Goal: Find specific page/section: Find specific page/section

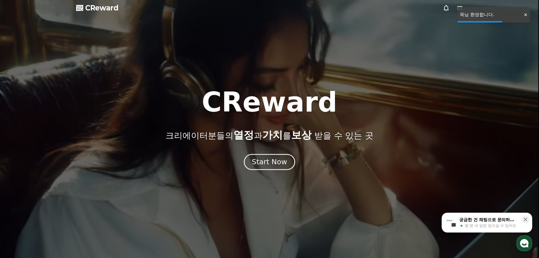
click at [258, 161] on div "Start Now" at bounding box center [269, 162] width 35 height 10
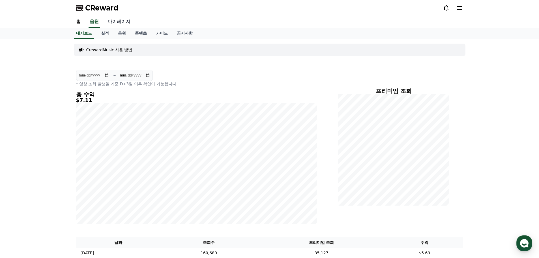
click at [116, 24] on link "마이페이지" at bounding box center [119, 22] width 32 height 12
select select "**********"
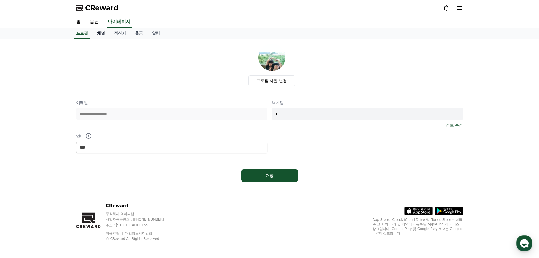
click at [103, 34] on link "채널" at bounding box center [100, 33] width 17 height 11
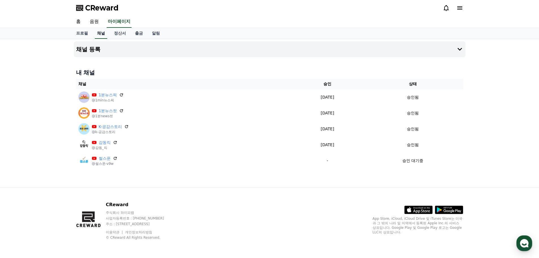
click at [100, 35] on link "채널" at bounding box center [101, 33] width 12 height 11
click at [93, 25] on link "음원" at bounding box center [94, 22] width 18 height 12
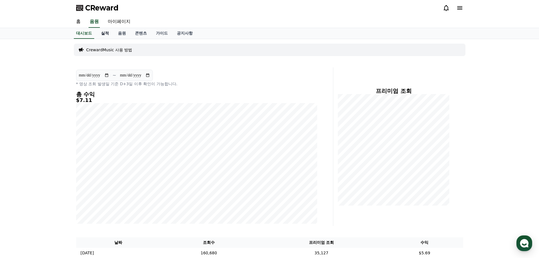
click at [101, 36] on link "실적" at bounding box center [104, 33] width 17 height 11
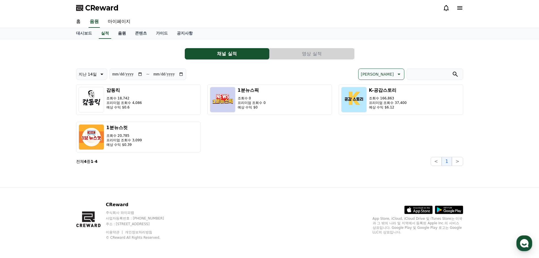
click at [116, 34] on link "음원" at bounding box center [121, 33] width 17 height 11
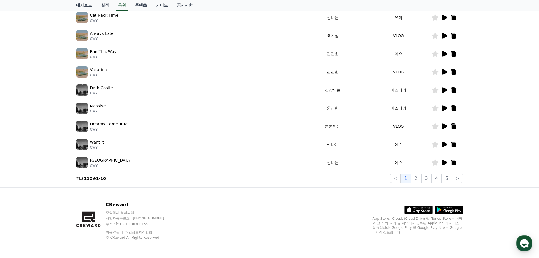
scroll to position [40, 0]
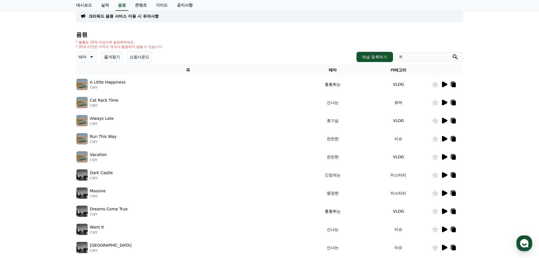
click at [441, 175] on icon at bounding box center [444, 174] width 7 height 7
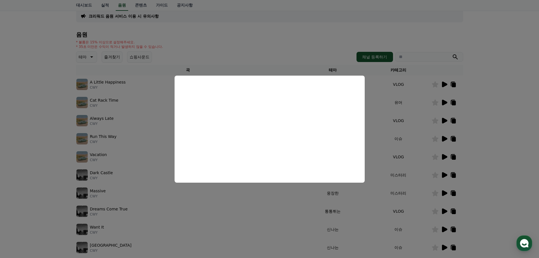
click at [407, 171] on button "close modal" at bounding box center [269, 129] width 539 height 258
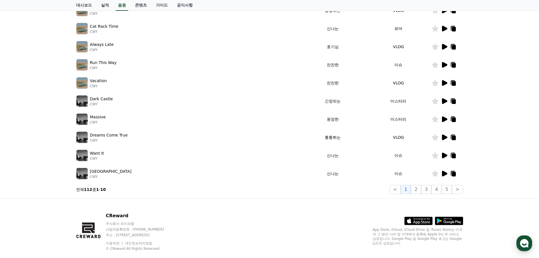
scroll to position [125, 0]
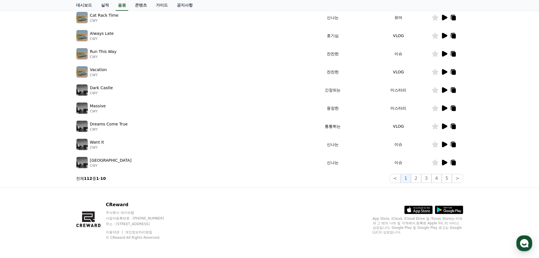
click at [443, 106] on icon at bounding box center [444, 108] width 5 height 6
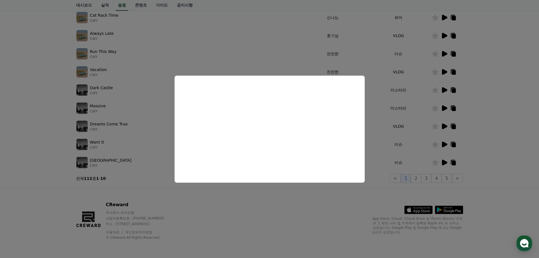
click at [420, 185] on button "close modal" at bounding box center [269, 129] width 539 height 258
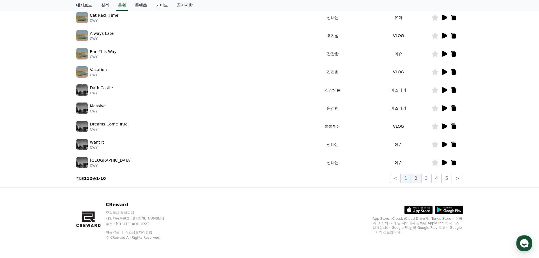
click at [419, 179] on button "2" at bounding box center [416, 178] width 10 height 9
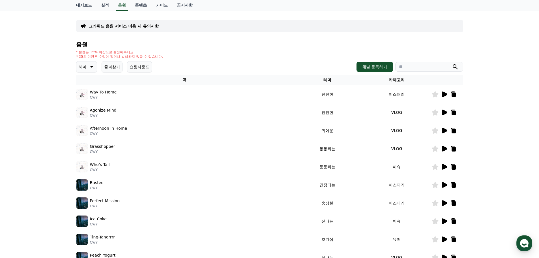
scroll to position [40, 0]
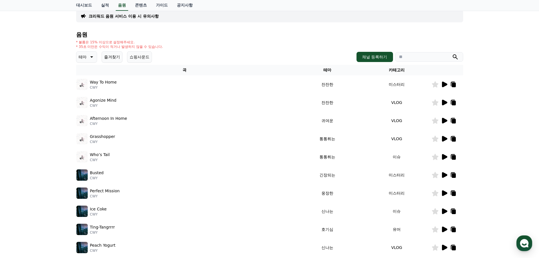
click at [442, 176] on icon at bounding box center [444, 175] width 5 height 6
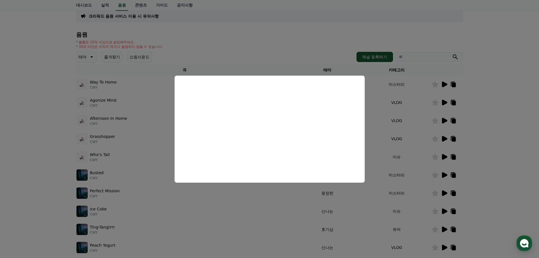
click at [413, 195] on button "close modal" at bounding box center [269, 129] width 539 height 258
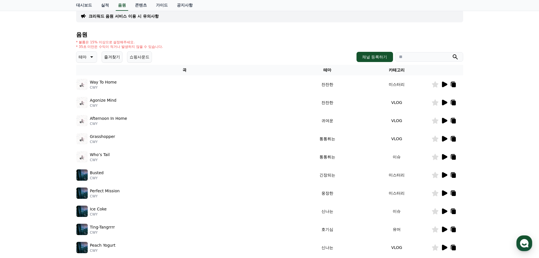
click at [441, 194] on icon at bounding box center [444, 192] width 7 height 7
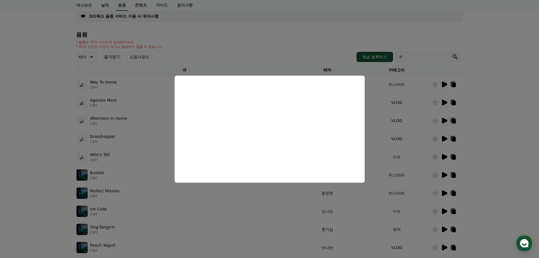
click at [244, 54] on button "close modal" at bounding box center [269, 129] width 539 height 258
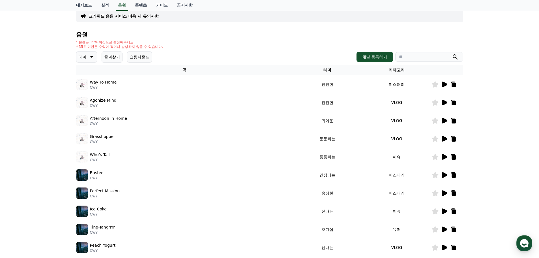
click at [415, 58] on input "search" at bounding box center [429, 57] width 68 height 10
paste input "**********"
type input "**********"
click at [455, 58] on icon "submit" at bounding box center [455, 56] width 7 height 7
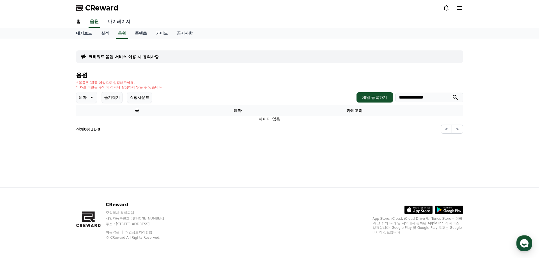
click at [124, 19] on link "마이페이지" at bounding box center [119, 22] width 32 height 12
select select "**********"
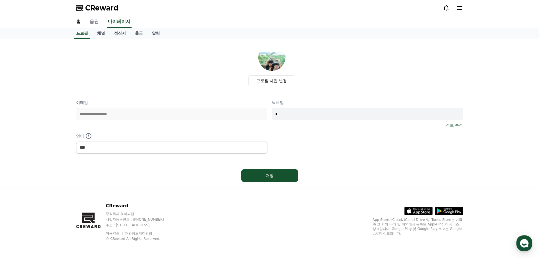
click at [96, 25] on link "음원" at bounding box center [94, 22] width 18 height 12
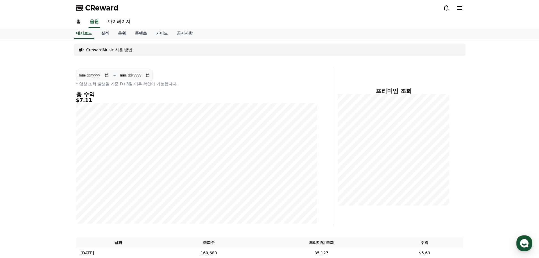
click at [120, 35] on link "음원" at bounding box center [121, 33] width 17 height 11
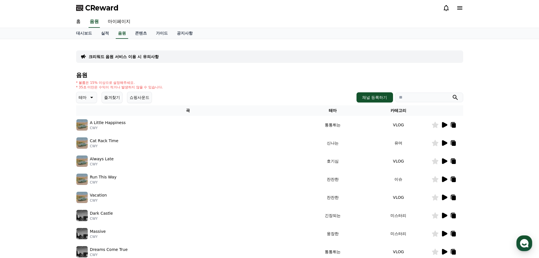
click at [402, 98] on input "search" at bounding box center [429, 97] width 68 height 10
type input "*****"
click at [452, 94] on button "submit" at bounding box center [455, 97] width 7 height 7
